Goal: Task Accomplishment & Management: Manage account settings

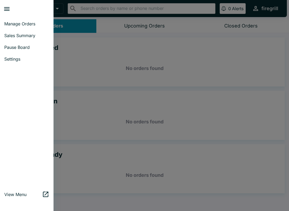
click at [19, 63] on link "Settings" at bounding box center [26, 59] width 53 height 12
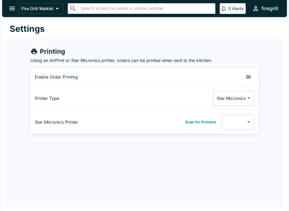
click at [8, 5] on button "open drawer" at bounding box center [12, 9] width 14 height 14
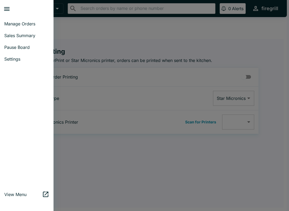
click at [30, 25] on span "Manage Orders" at bounding box center [26, 23] width 45 height 5
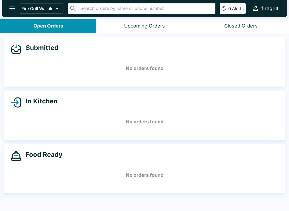
click at [10, 5] on icon "open drawer" at bounding box center [12, 8] width 7 height 7
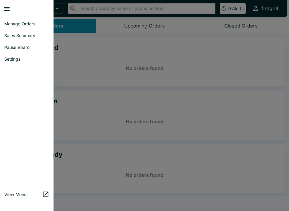
click at [20, 61] on span "Settings" at bounding box center [26, 58] width 45 height 5
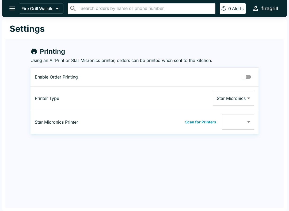
click at [16, 12] on icon "open drawer" at bounding box center [12, 8] width 7 height 7
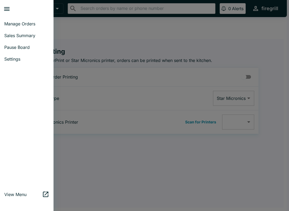
click at [26, 48] on span "Pause Board" at bounding box center [26, 47] width 45 height 5
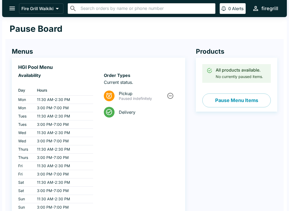
click at [250, 102] on button "Pause Menu Items" at bounding box center [236, 101] width 68 height 14
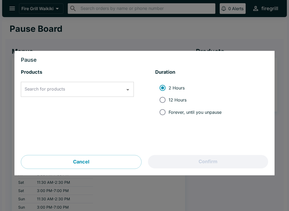
click at [128, 93] on icon "Open" at bounding box center [127, 89] width 7 height 7
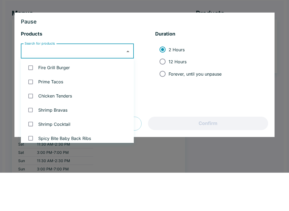
click at [257, 82] on ul "2 Hours 12 Hours Forever, until you unpause" at bounding box center [211, 100] width 113 height 45
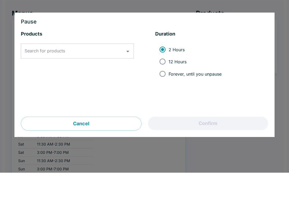
scroll to position [38, 0]
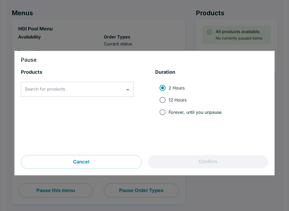
click at [123, 92] on input "Search for products" at bounding box center [73, 89] width 100 height 10
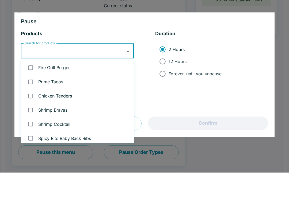
click at [33, 101] on input "checkbox" at bounding box center [30, 106] width 11 height 11
checkbox input "true"
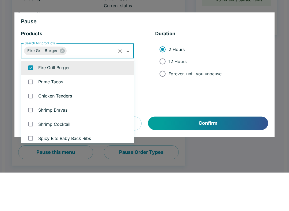
click at [31, 129] on input "checkbox" at bounding box center [30, 134] width 11 height 11
checkbox input "true"
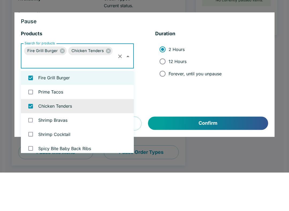
click at [29, 111] on input "checkbox" at bounding box center [30, 116] width 11 height 11
checkbox input "false"
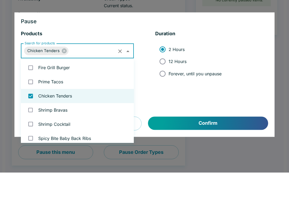
click at [31, 115] on input "checkbox" at bounding box center [30, 120] width 11 height 11
checkbox input "true"
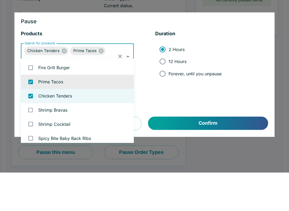
click at [31, 101] on input "checkbox" at bounding box center [30, 106] width 11 height 11
checkbox input "true"
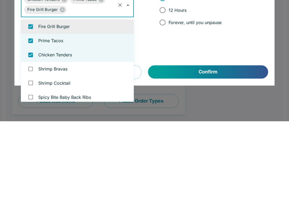
click at [30, 153] on input "checkbox" at bounding box center [30, 158] width 11 height 11
checkbox input "true"
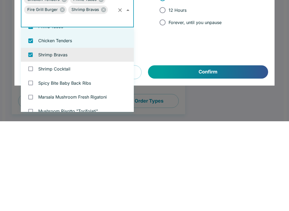
scroll to position [25, 0]
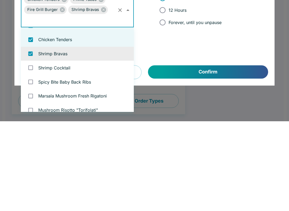
click at [27, 152] on input "checkbox" at bounding box center [30, 157] width 11 height 11
checkbox input "true"
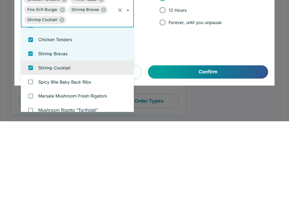
click at [28, 166] on input "checkbox" at bounding box center [30, 171] width 11 height 11
checkbox input "true"
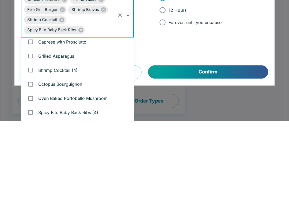
scroll to position [330, 0]
click at [34, 140] on input "checkbox" at bounding box center [30, 145] width 11 height 11
checkbox input "true"
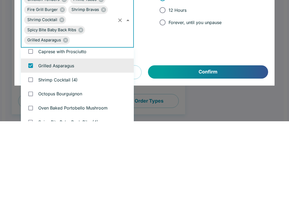
click at [34, 164] on input "checkbox" at bounding box center [30, 169] width 11 height 11
checkbox input "true"
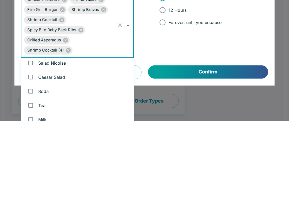
scroll to position [582, 0]
click at [31, 163] on input "checkbox" at bounding box center [30, 168] width 11 height 11
checkbox input "true"
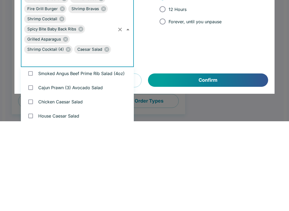
scroll to position [851, 0]
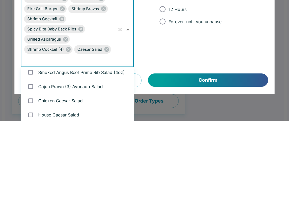
click at [32, 157] on input "checkbox" at bounding box center [30, 162] width 11 height 11
checkbox input "true"
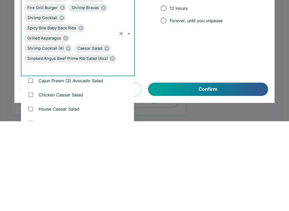
scroll to position [866, 0]
click at [34, 165] on input "checkbox" at bounding box center [30, 170] width 11 height 11
checkbox input "true"
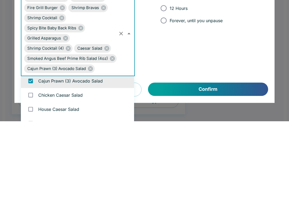
click at [30, 180] on input "checkbox" at bounding box center [30, 185] width 11 height 11
checkbox input "true"
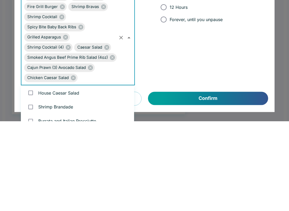
scroll to position [894, 0]
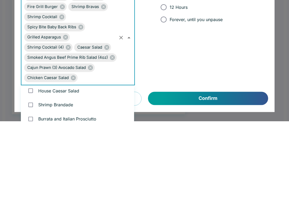
click at [32, 175] on input "checkbox" at bounding box center [30, 180] width 11 height 11
checkbox input "true"
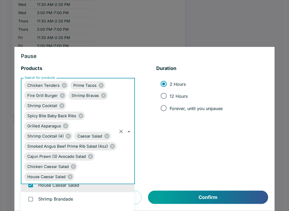
scroll to position [896, 0]
click at [34, 199] on input "checkbox" at bounding box center [30, 201] width 11 height 11
checkbox input "true"
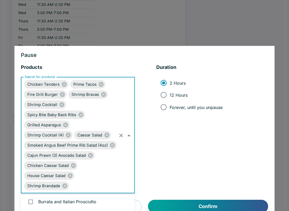
scroll to position [920, 0]
click at [33, 199] on input "checkbox" at bounding box center [30, 201] width 11 height 11
checkbox input "true"
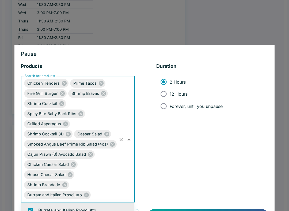
click at [247, 190] on div "Products Search for products Chicken Tenders Prime Tacos Fire Grill Burger Shri…" at bounding box center [144, 136] width 247 height 146
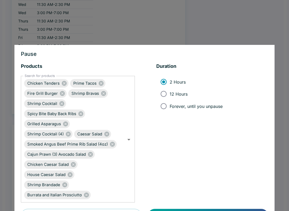
click at [206, 207] on div "Products Search for products Chicken Tenders Prime Tacos Fire Grill Burger Shri…" at bounding box center [144, 136] width 247 height 146
click at [233, 207] on div "Products Search for products Chicken Tenders Prime Tacos Fire Grill Burger Shri…" at bounding box center [144, 136] width 247 height 146
click at [89, 195] on icon at bounding box center [86, 195] width 6 height 6
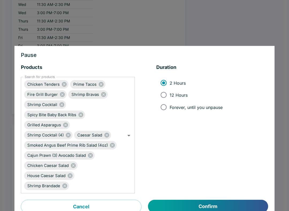
click at [198, 201] on button "Confirm" at bounding box center [208, 206] width 120 height 13
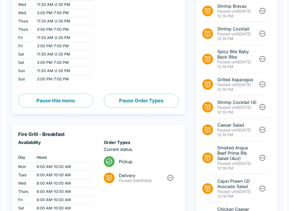
click at [159, 101] on button "Pause Order Types" at bounding box center [141, 101] width 75 height 14
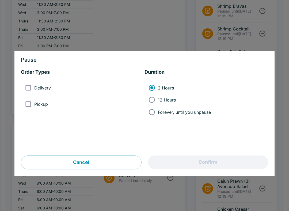
click at [32, 108] on input "Pickup" at bounding box center [28, 104] width 12 height 12
checkbox input "true"
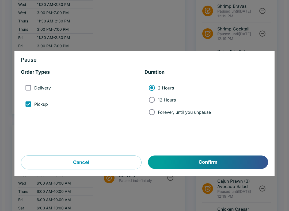
click at [28, 89] on input "Delivery" at bounding box center [28, 88] width 12 height 12
checkbox input "true"
click at [176, 161] on button "Confirm" at bounding box center [208, 162] width 120 height 13
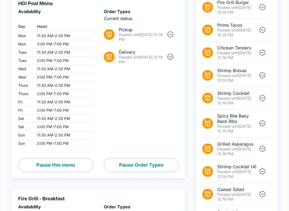
scroll to position [65, 0]
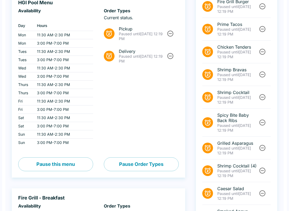
click at [172, 33] on icon "Unpause" at bounding box center [170, 33] width 7 height 7
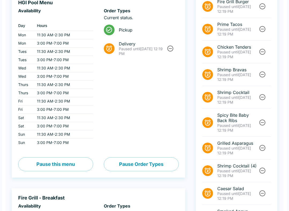
click at [169, 51] on icon "Unpause" at bounding box center [170, 48] width 7 height 7
click at [66, 167] on button "Pause this menu" at bounding box center [55, 164] width 75 height 14
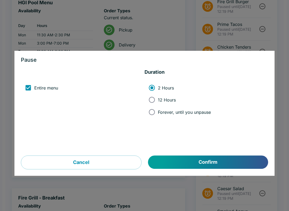
click at [155, 101] on input "12 Hours" at bounding box center [152, 100] width 12 height 12
radio input "true"
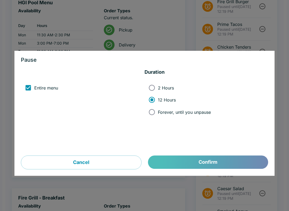
click at [176, 162] on button "Confirm" at bounding box center [208, 162] width 120 height 13
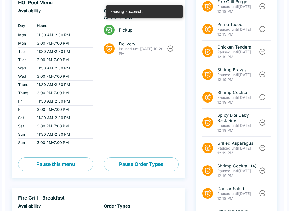
click at [148, 167] on button "Pause Order Types" at bounding box center [141, 164] width 75 height 14
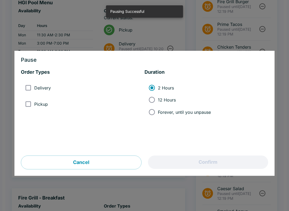
click at [34, 86] on input "Delivery" at bounding box center [28, 88] width 12 height 12
checkbox input "true"
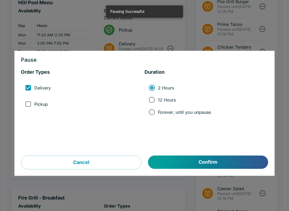
click at [32, 104] on input "Pickup" at bounding box center [28, 104] width 12 height 12
checkbox input "true"
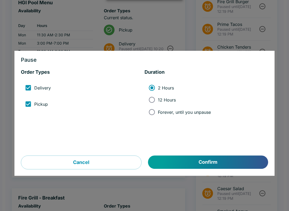
click at [166, 100] on span "12 Hours" at bounding box center [167, 99] width 18 height 5
click at [158, 100] on input "12 Hours" at bounding box center [152, 100] width 12 height 12
radio input "true"
click at [177, 161] on button "Confirm" at bounding box center [208, 162] width 120 height 13
